Goal: Check status: Check status

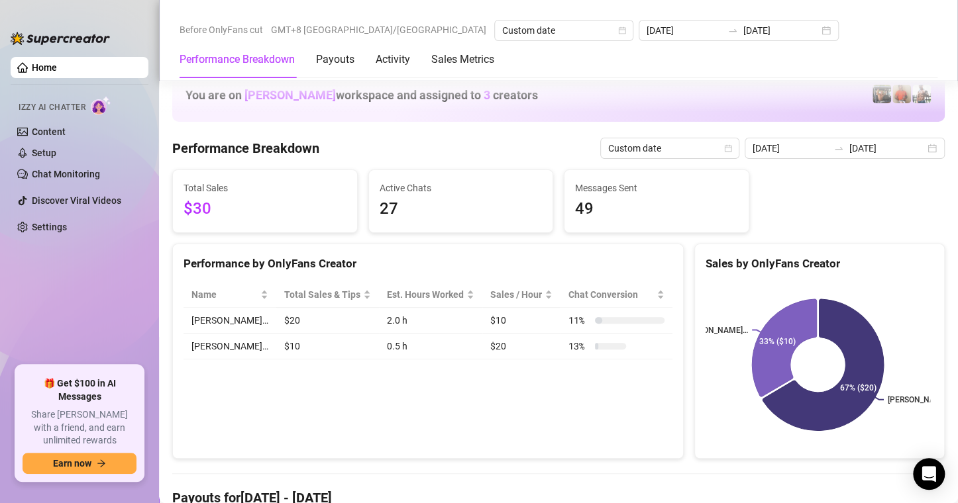
scroll to position [1589, 0]
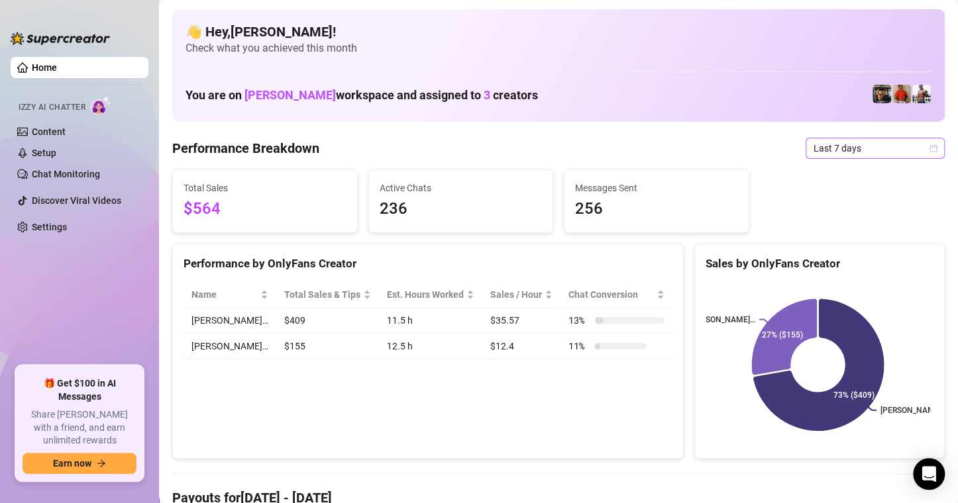
click at [903, 148] on span "Last 7 days" at bounding box center [874, 148] width 123 height 20
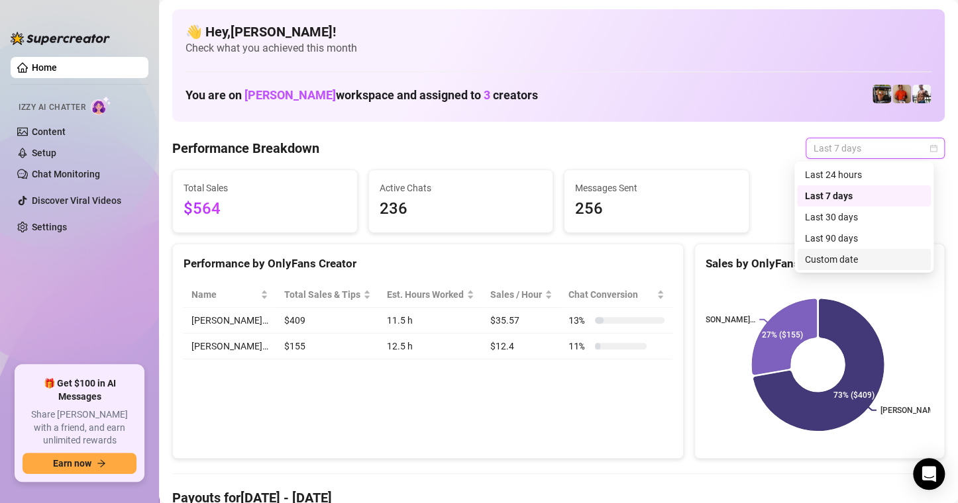
click at [844, 256] on div "Custom date" at bounding box center [864, 259] width 118 height 15
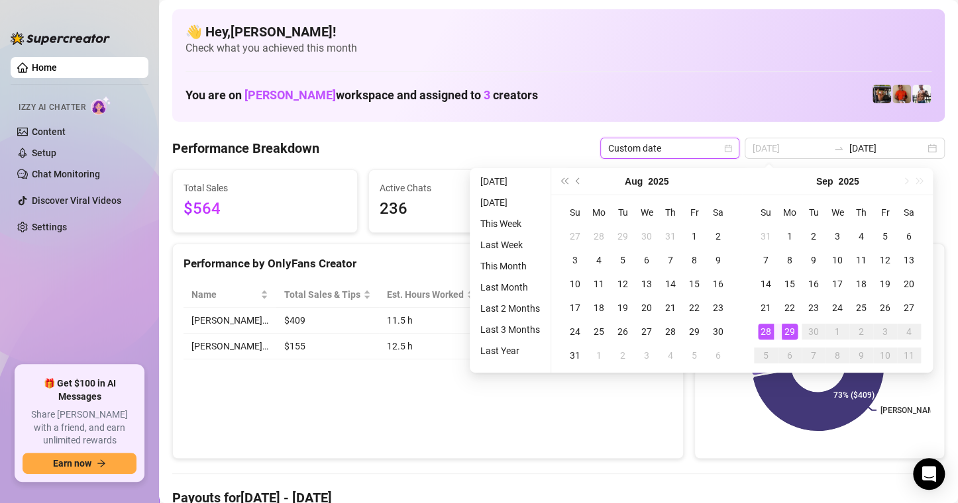
type input "[DATE]"
click at [787, 332] on div "29" at bounding box center [789, 332] width 16 height 16
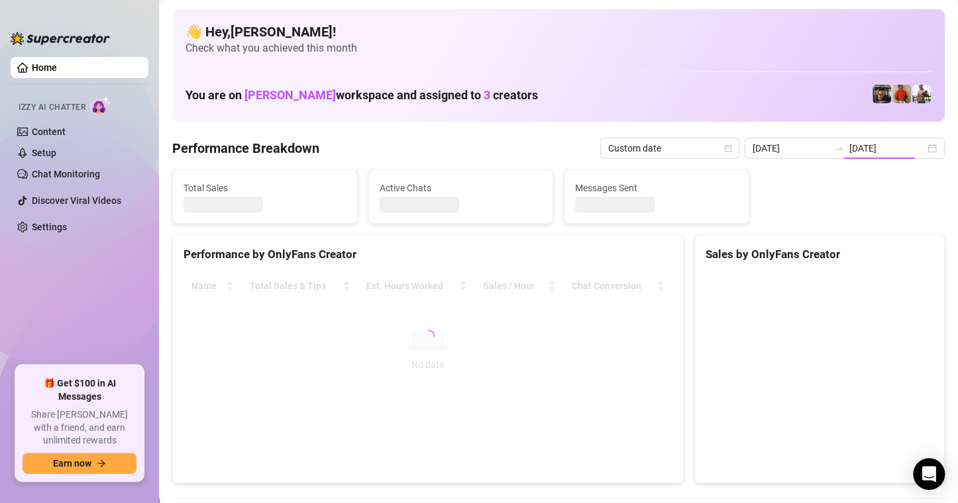
type input "[DATE]"
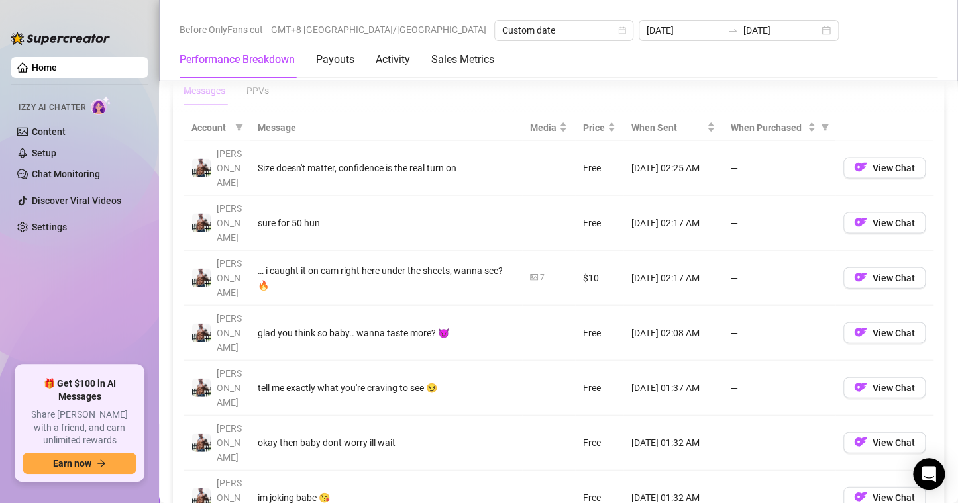
scroll to position [1523, 0]
